Goal: Communication & Community: Answer question/provide support

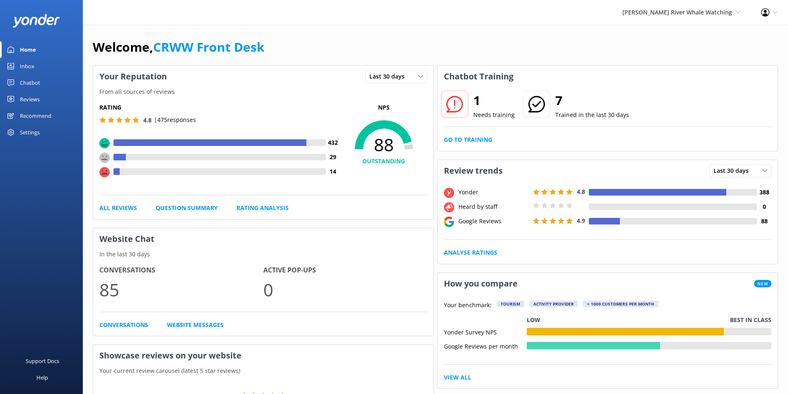
click at [29, 66] on div "Inbox" at bounding box center [27, 66] width 14 height 17
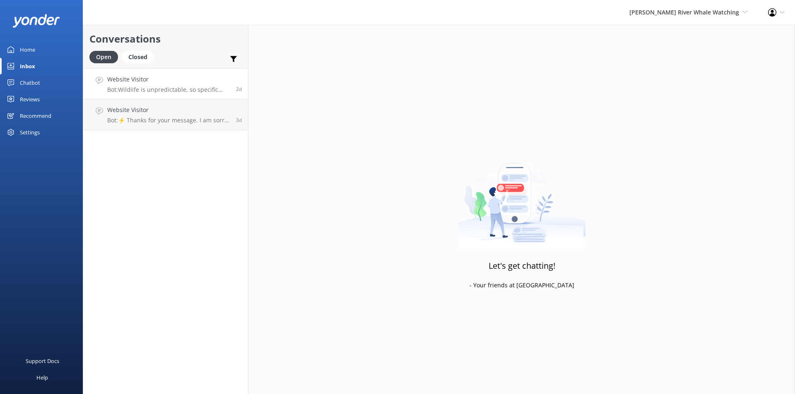
click at [151, 93] on p "Bot: Wildlife is unpredictable, so specific sightings, including grizzlies, are…" at bounding box center [168, 89] width 122 height 7
